Goal: Transaction & Acquisition: Purchase product/service

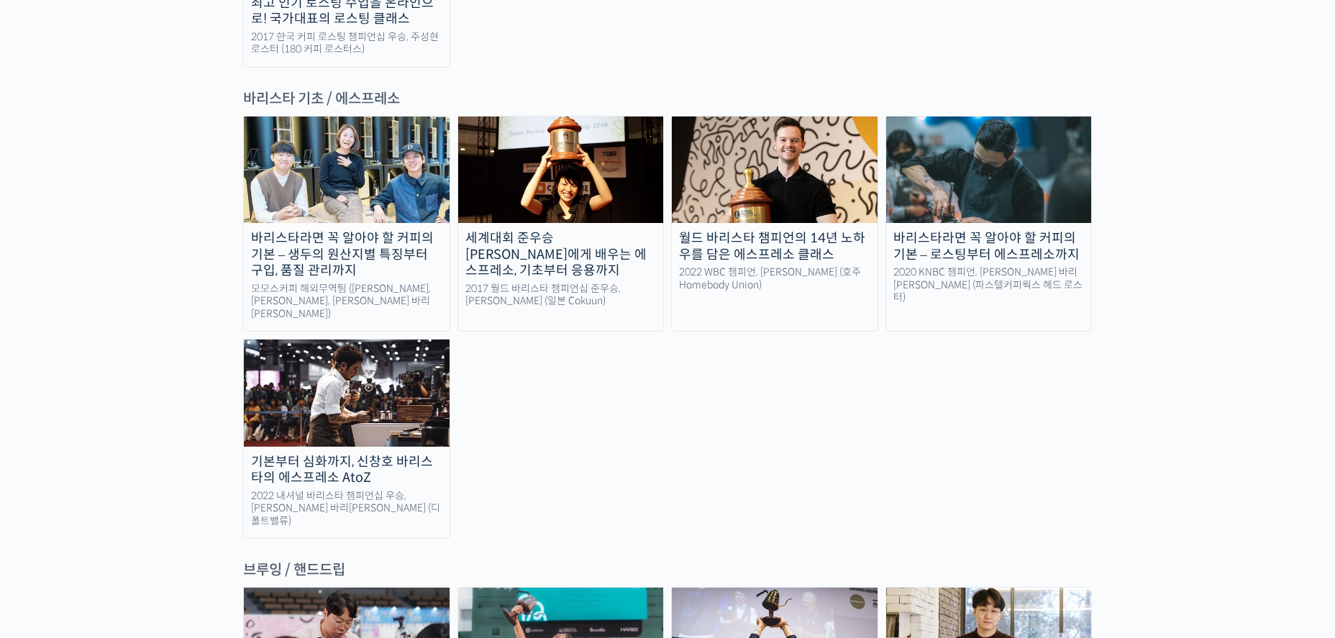
scroll to position [1942, 0]
click at [371, 339] on img at bounding box center [347, 392] width 206 height 106
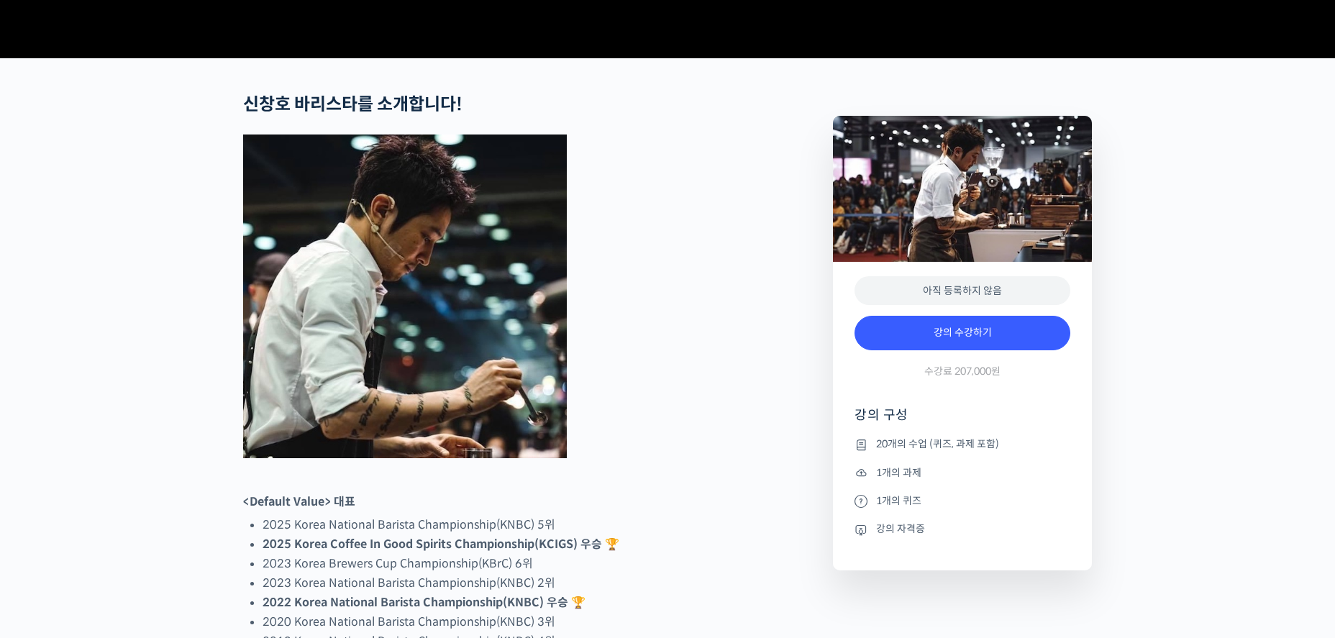
scroll to position [575, 0]
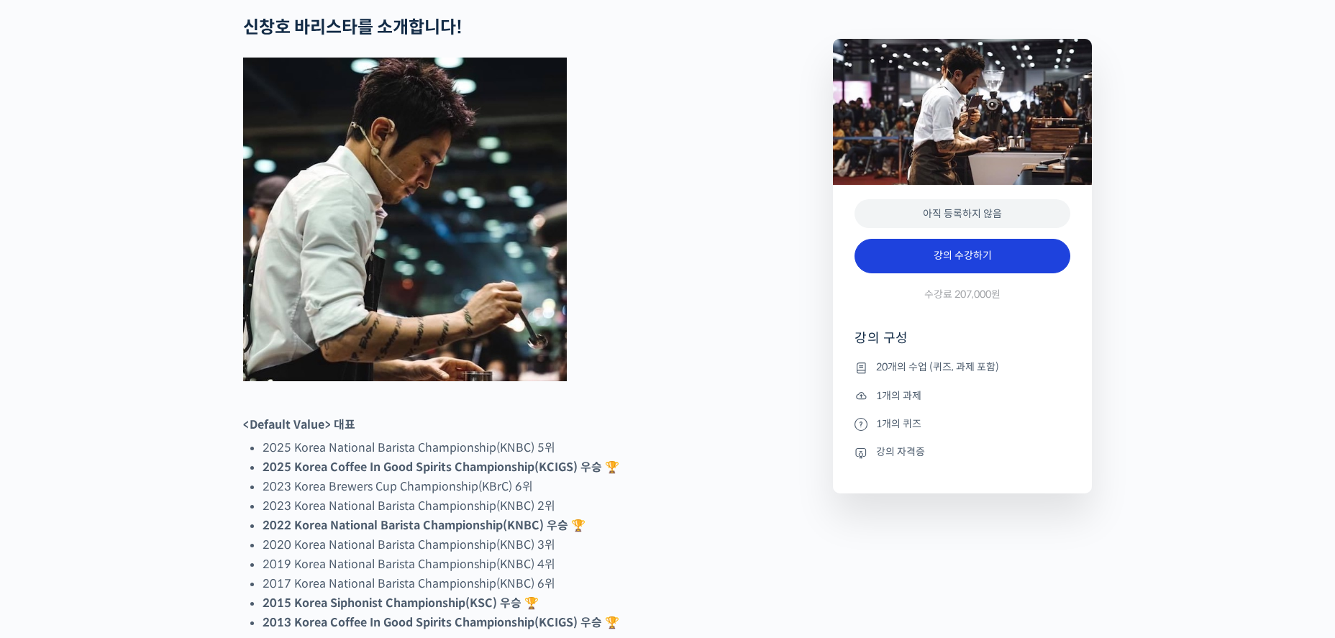
click at [1004, 273] on link "강의 수강하기" at bounding box center [962, 256] width 216 height 35
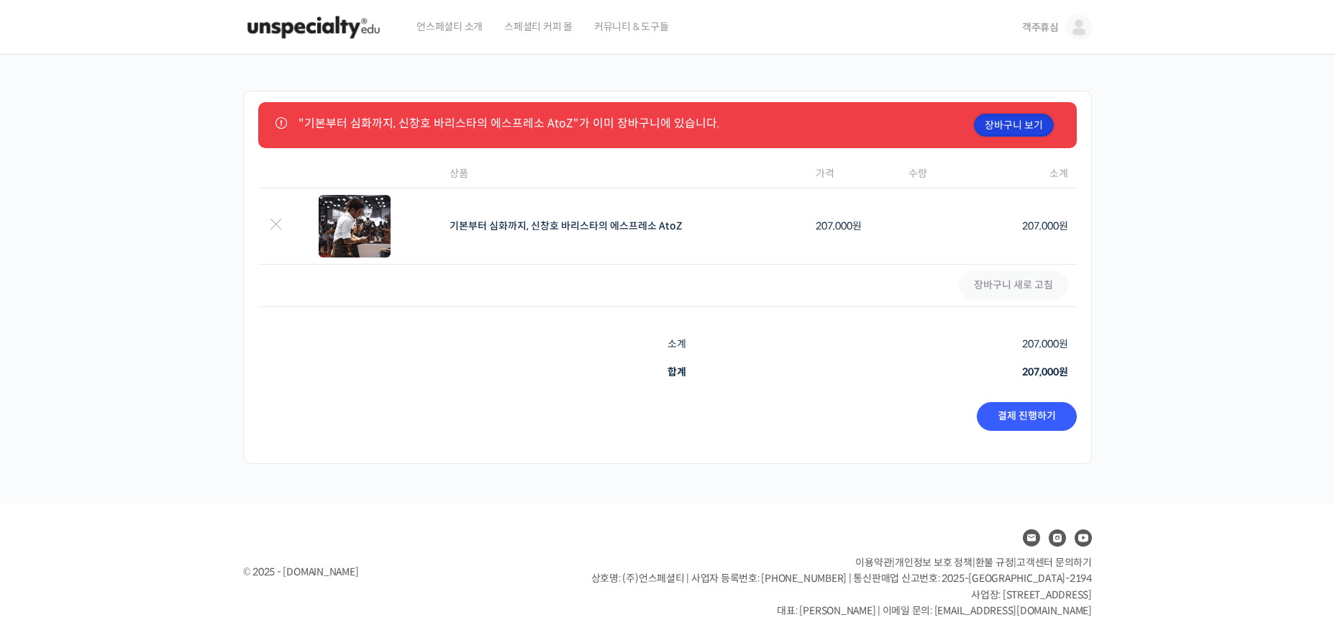
click at [1025, 124] on link "장바구니 보기" at bounding box center [1014, 125] width 80 height 23
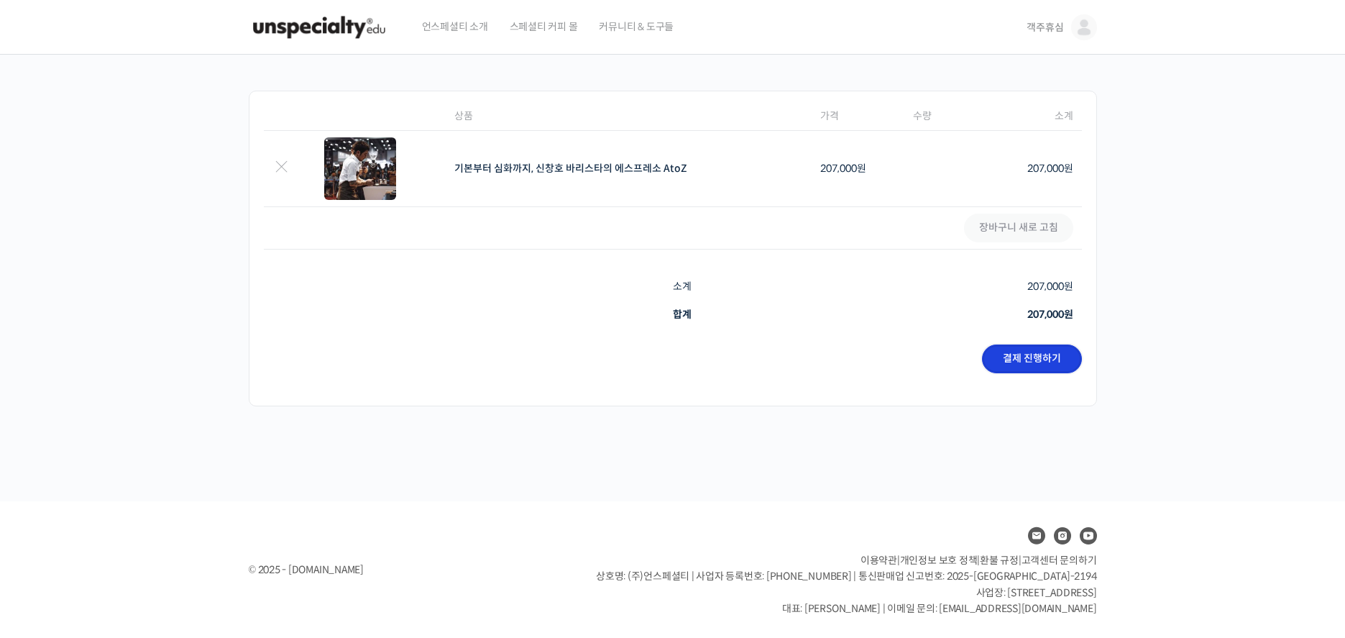
click at [1059, 357] on link "결제 진행하기" at bounding box center [1032, 358] width 100 height 29
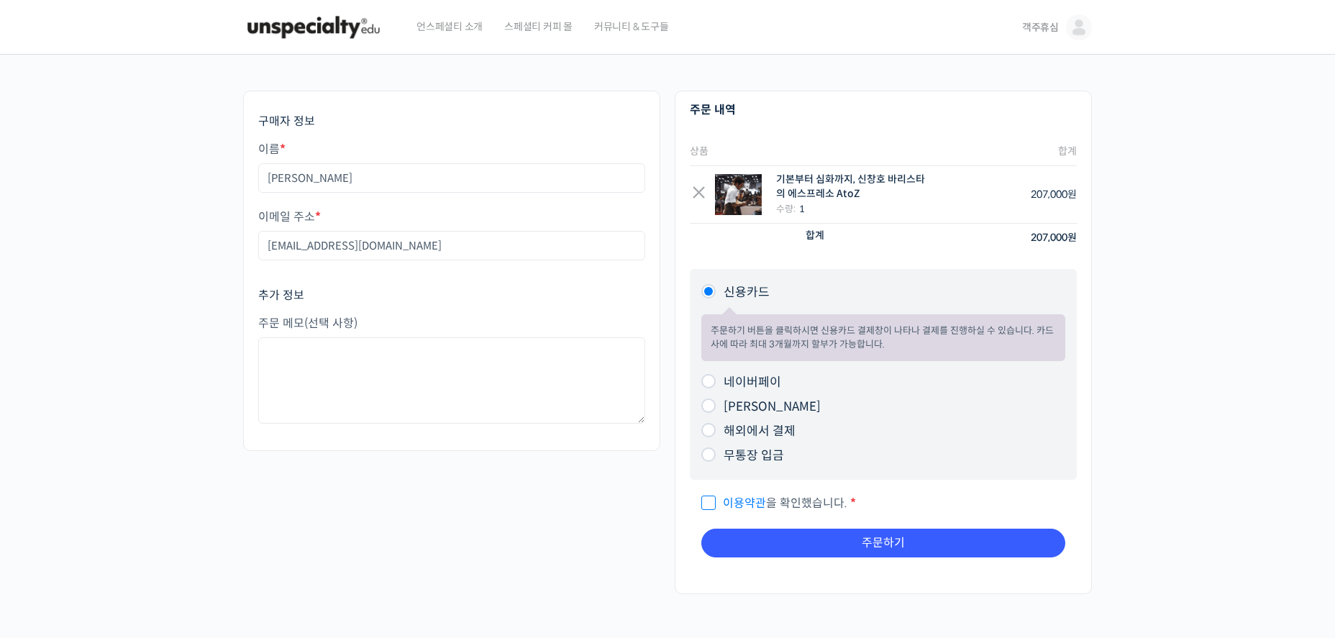
click at [763, 380] on label "네이버페이" at bounding box center [752, 382] width 58 height 15
click at [715, 380] on input "네이버페이" at bounding box center [708, 381] width 14 height 14
radio input "true"
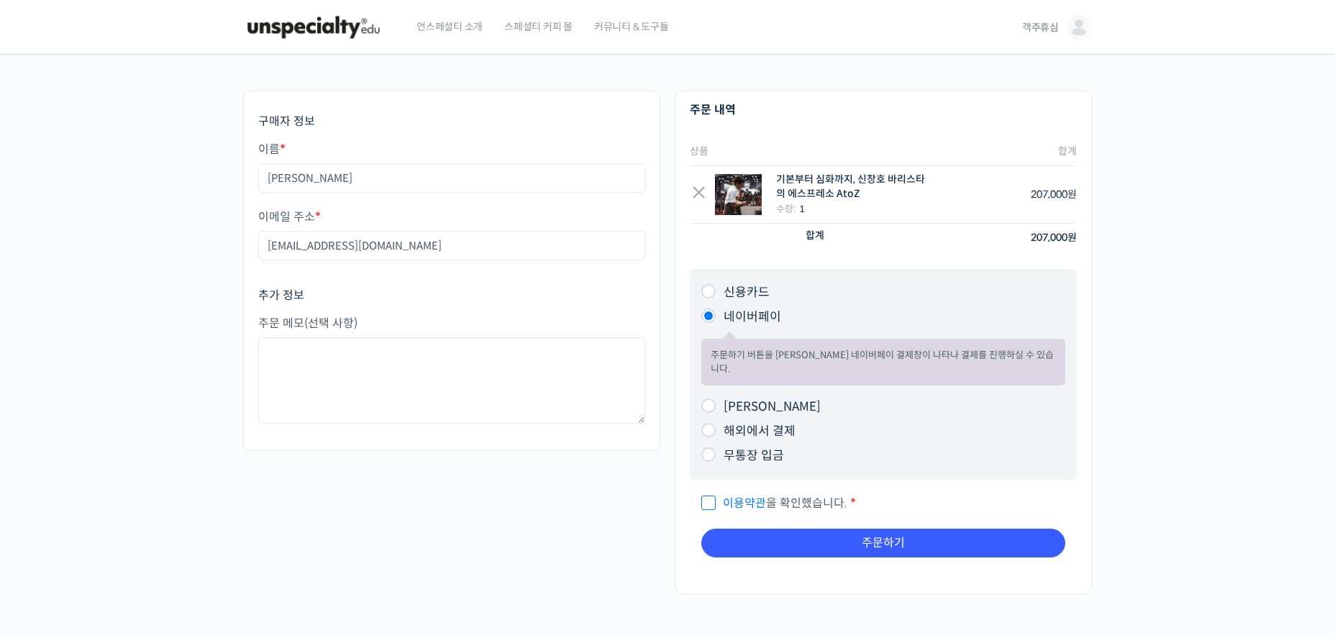
click at [713, 495] on span "이용약관 을 확인했습니다." at bounding box center [774, 502] width 146 height 15
click at [710, 492] on input "이용약관 을 확인했습니다. *" at bounding box center [705, 496] width 9 height 9
checkbox input "true"
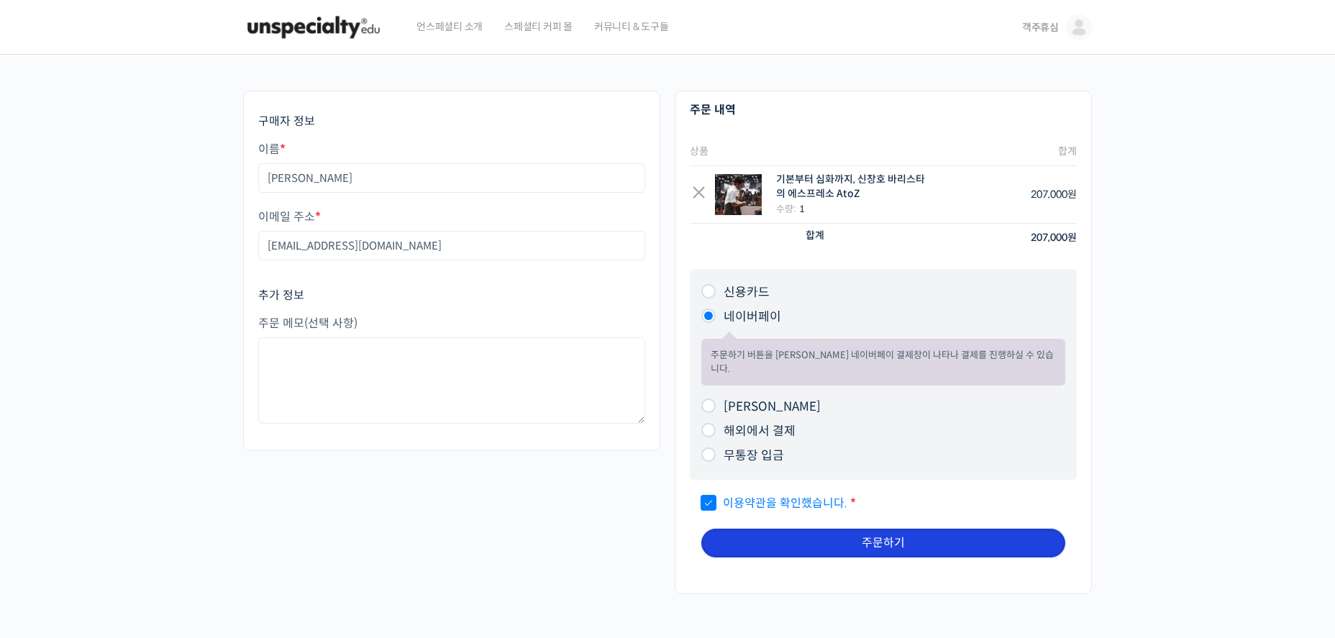
click at [791, 534] on button "주문하기" at bounding box center [883, 543] width 364 height 29
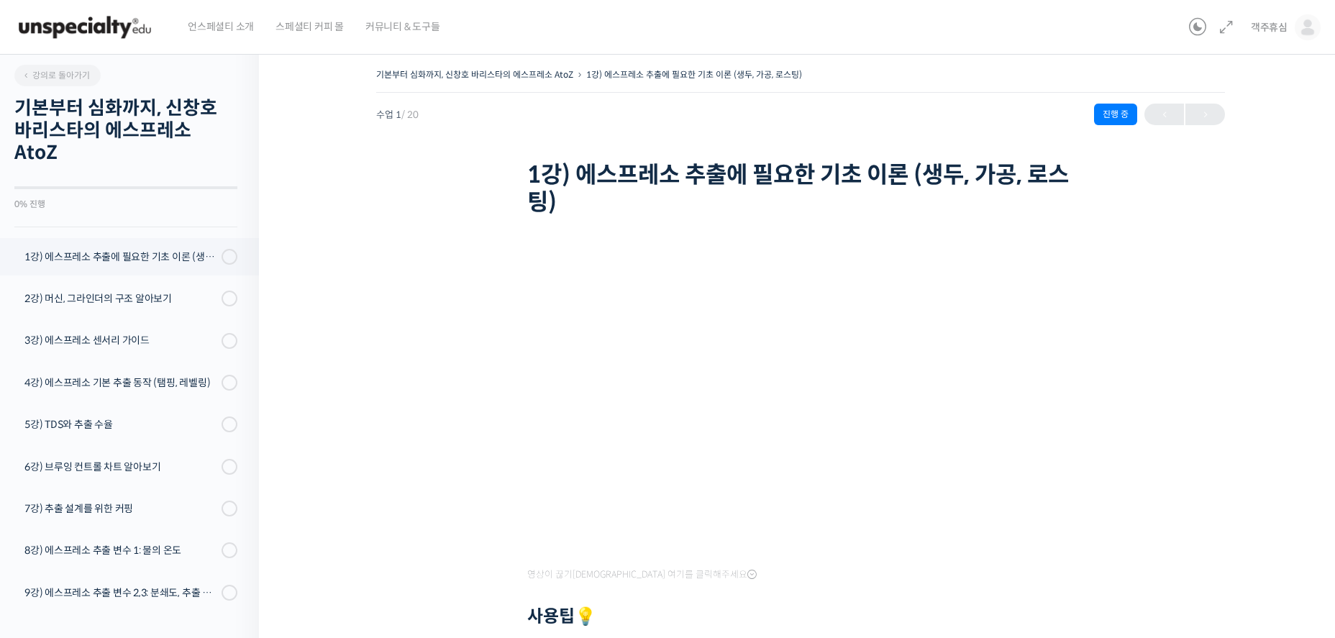
scroll to position [183, 0]
